Goal: Task Accomplishment & Management: Manage account settings

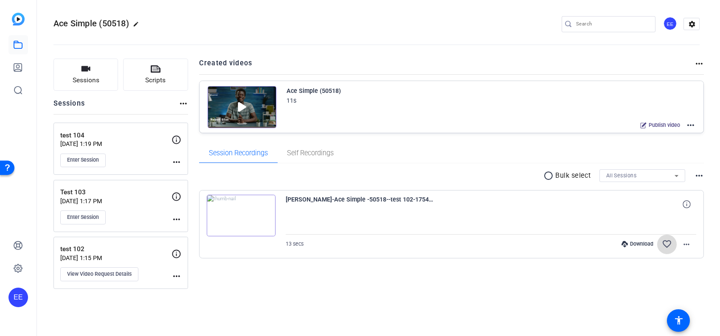
click at [675, 253] on span at bounding box center [667, 245] width 20 height 20
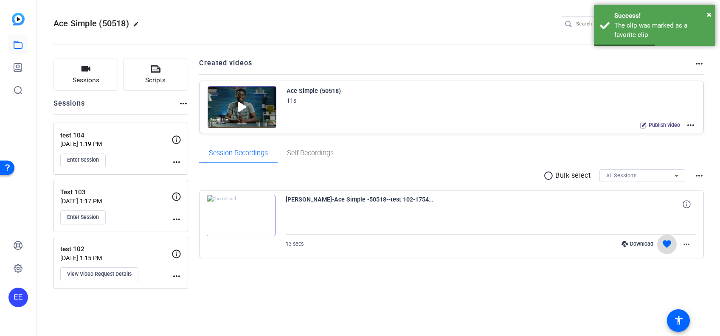
click at [662, 244] on mat-icon "favorite" at bounding box center [667, 244] width 10 height 10
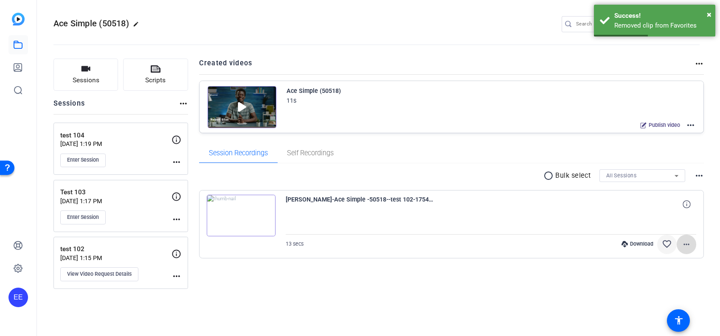
click at [685, 243] on mat-icon "more_horiz" at bounding box center [686, 244] width 10 height 10
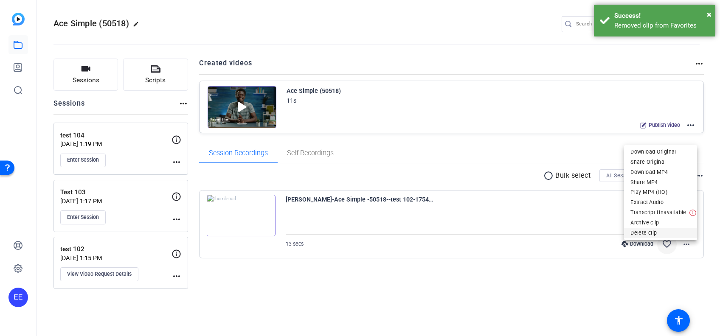
click at [654, 234] on span "Delete clip" at bounding box center [660, 233] width 60 height 10
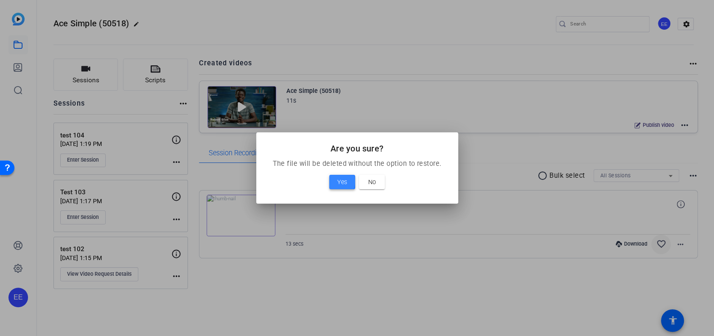
click at [336, 182] on span at bounding box center [342, 182] width 26 height 20
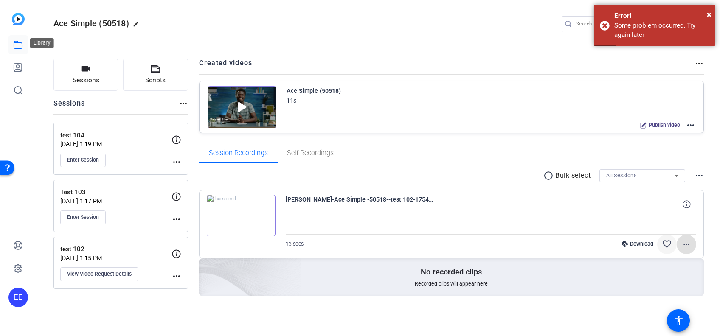
click at [10, 50] on link at bounding box center [18, 45] width 20 height 20
